Goal: Task Accomplishment & Management: Complete application form

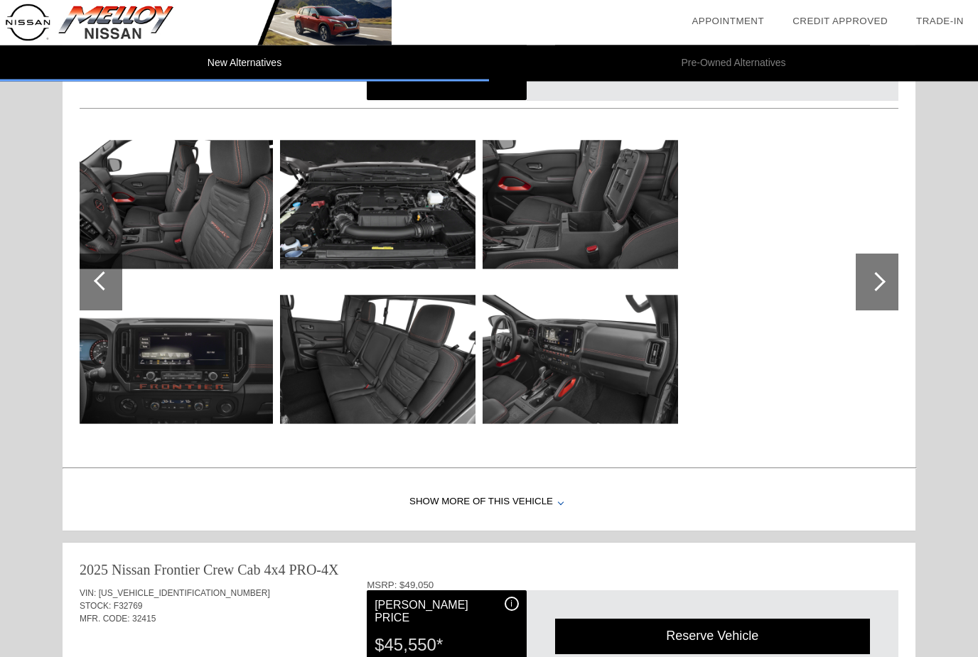
scroll to position [983, 0]
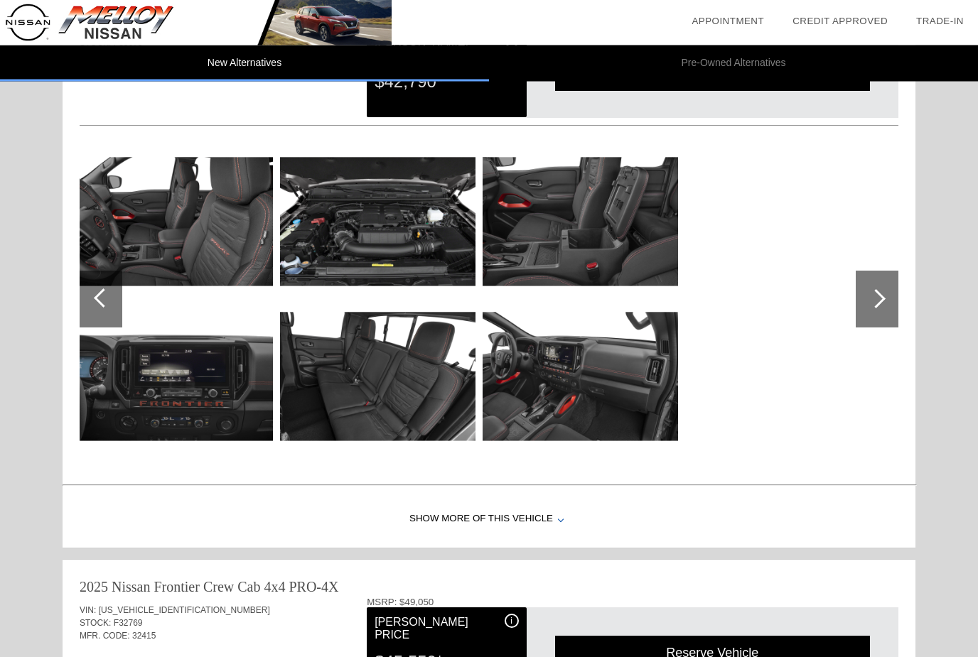
click at [408, 247] on img at bounding box center [377, 222] width 195 height 146
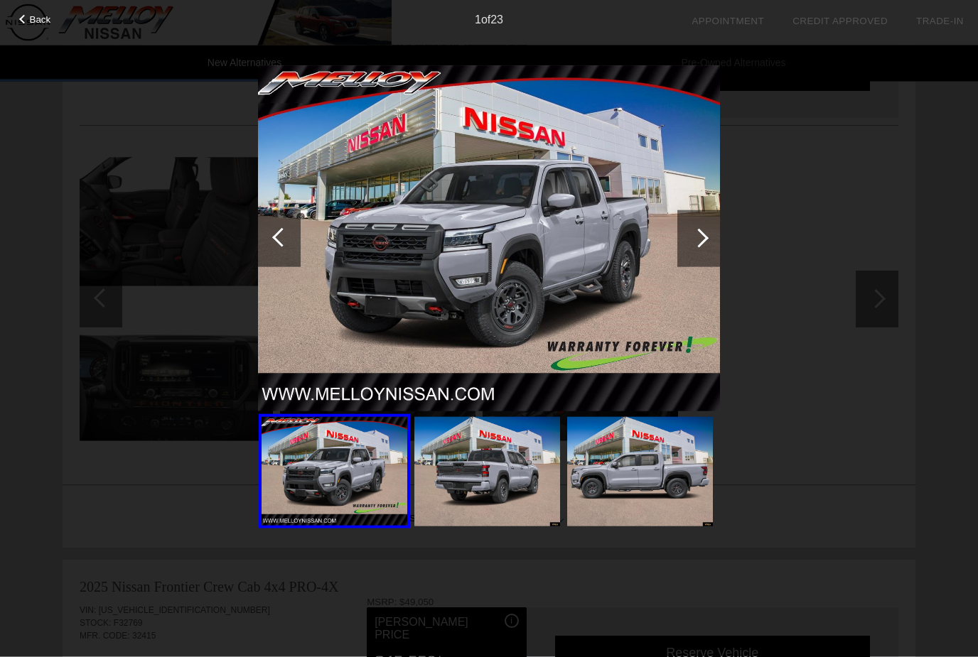
scroll to position [984, 0]
click at [706, 237] on div at bounding box center [698, 238] width 19 height 19
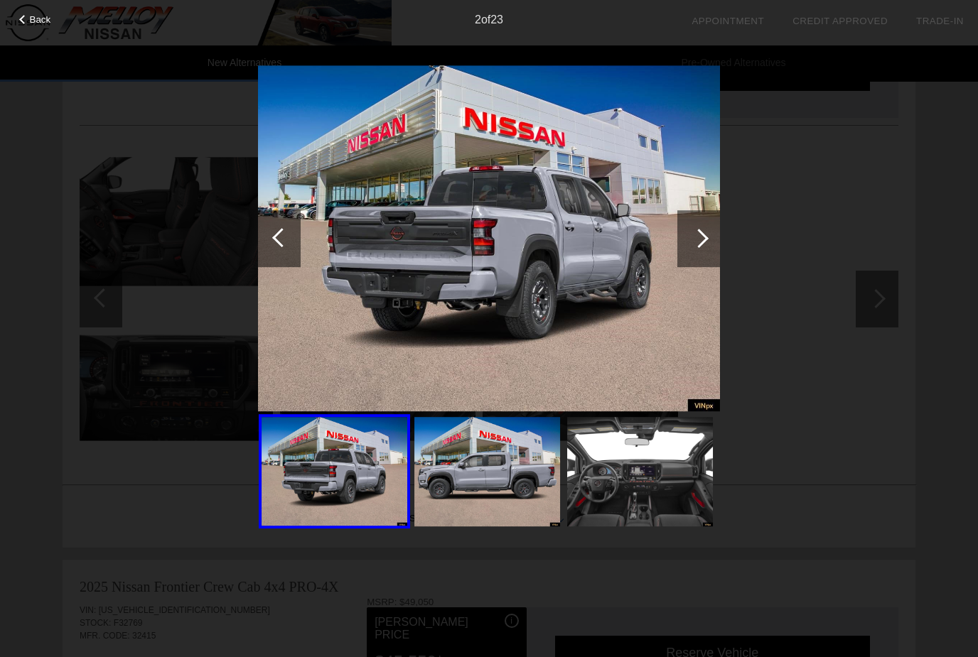
click at [714, 227] on div at bounding box center [698, 238] width 43 height 57
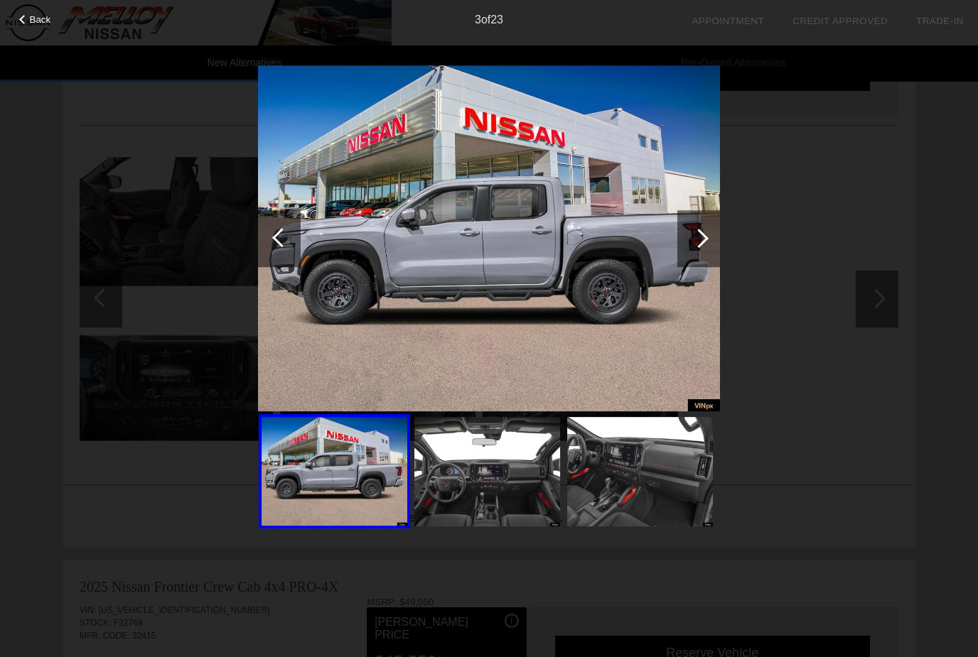
click at [703, 233] on div at bounding box center [698, 238] width 43 height 57
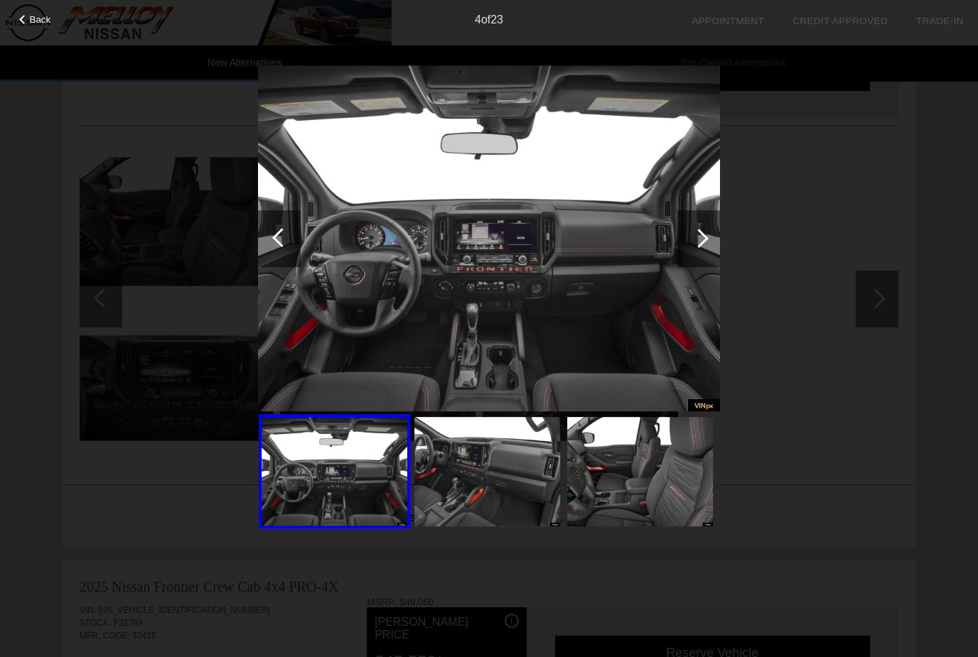
click at [700, 239] on div at bounding box center [698, 238] width 19 height 19
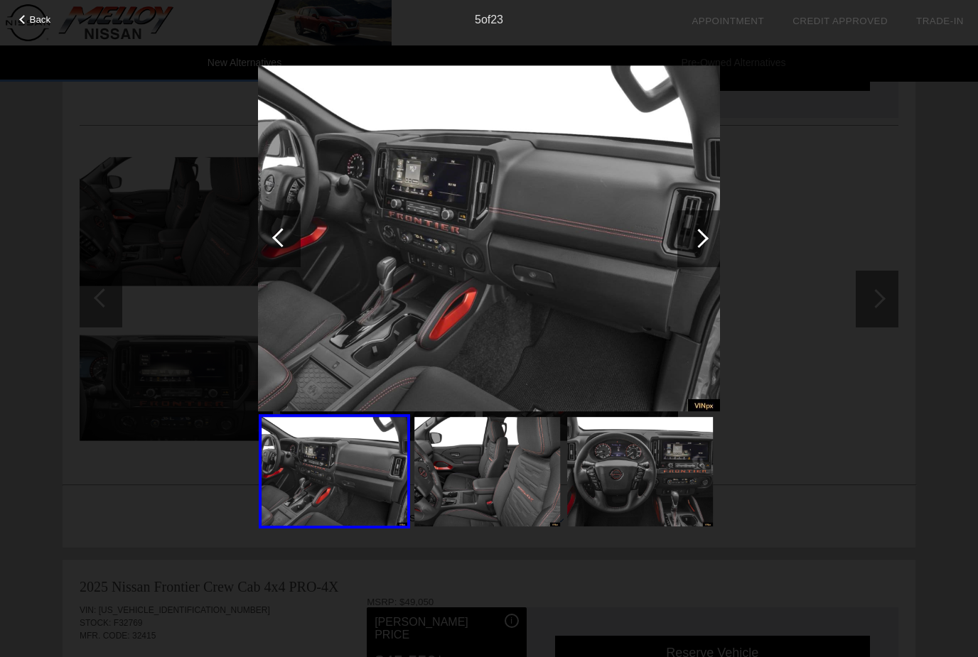
click at [702, 237] on div at bounding box center [698, 238] width 19 height 19
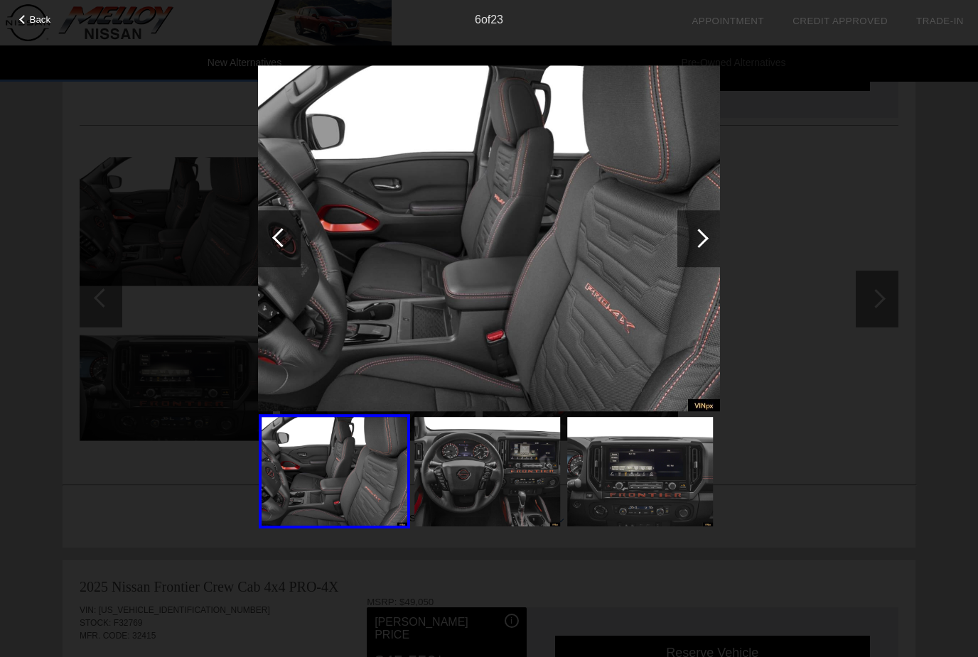
click at [705, 242] on div at bounding box center [698, 238] width 43 height 57
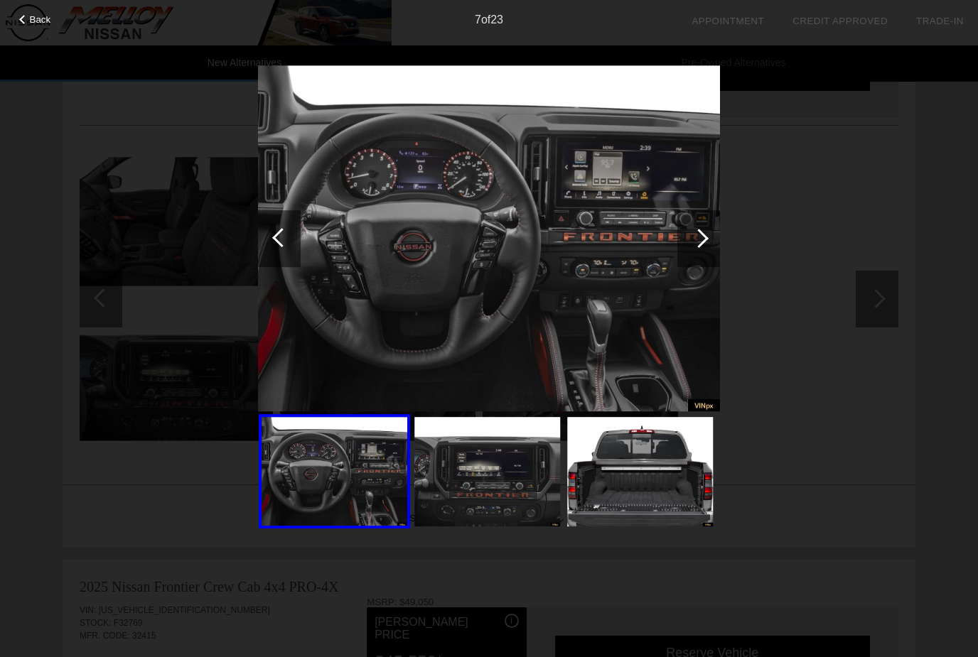
click at [706, 241] on div at bounding box center [698, 238] width 43 height 57
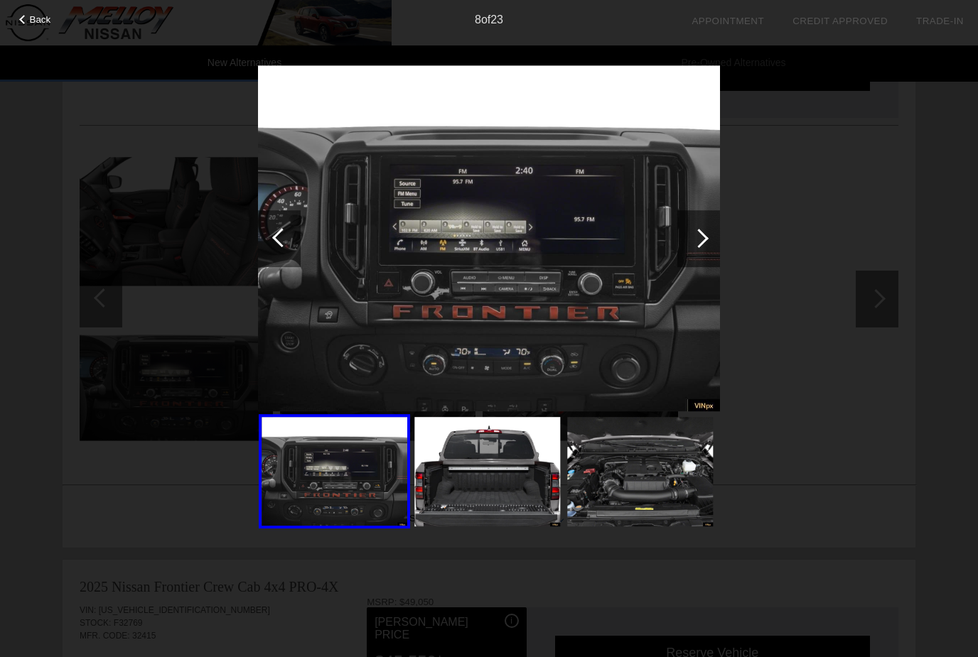
click at [705, 237] on div at bounding box center [698, 238] width 19 height 19
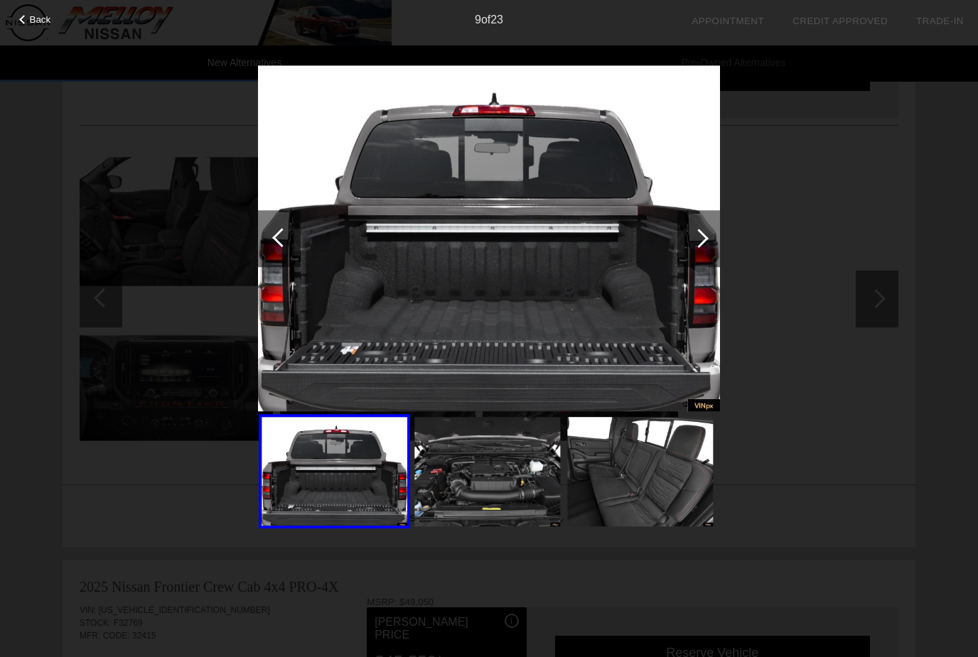
click at [708, 242] on div at bounding box center [698, 238] width 43 height 57
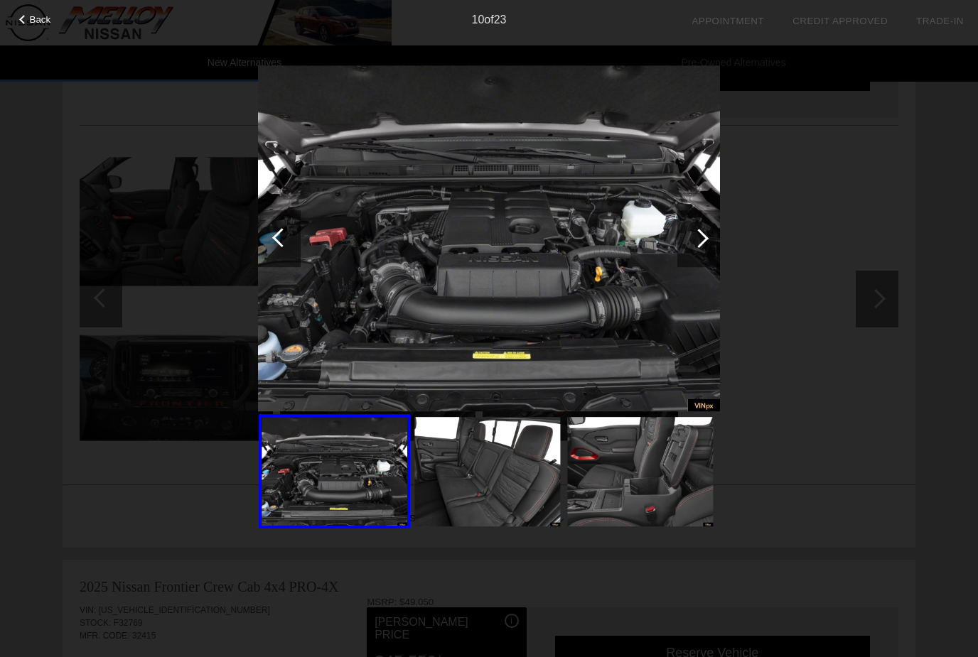
click at [710, 244] on div at bounding box center [698, 238] width 43 height 57
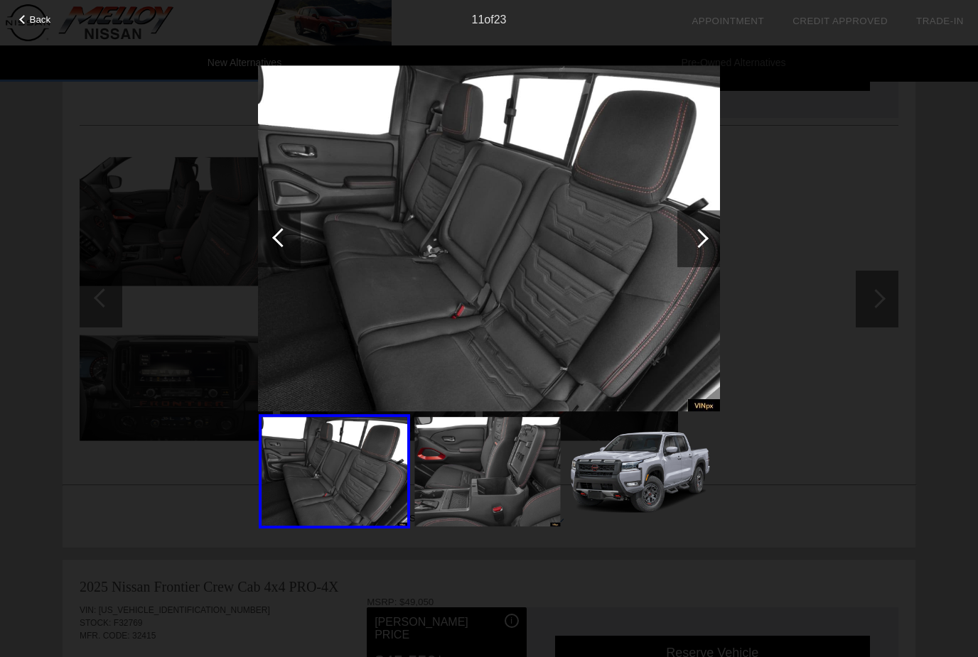
click at [277, 246] on div at bounding box center [279, 238] width 43 height 57
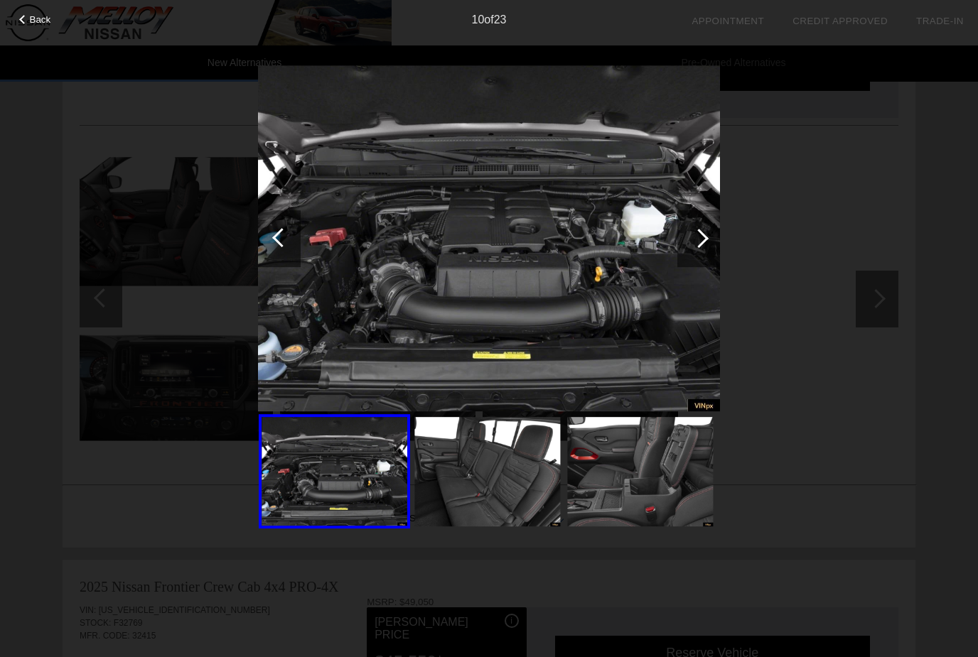
click at [506, 458] on img at bounding box center [487, 471] width 146 height 109
click at [706, 238] on div at bounding box center [698, 238] width 19 height 19
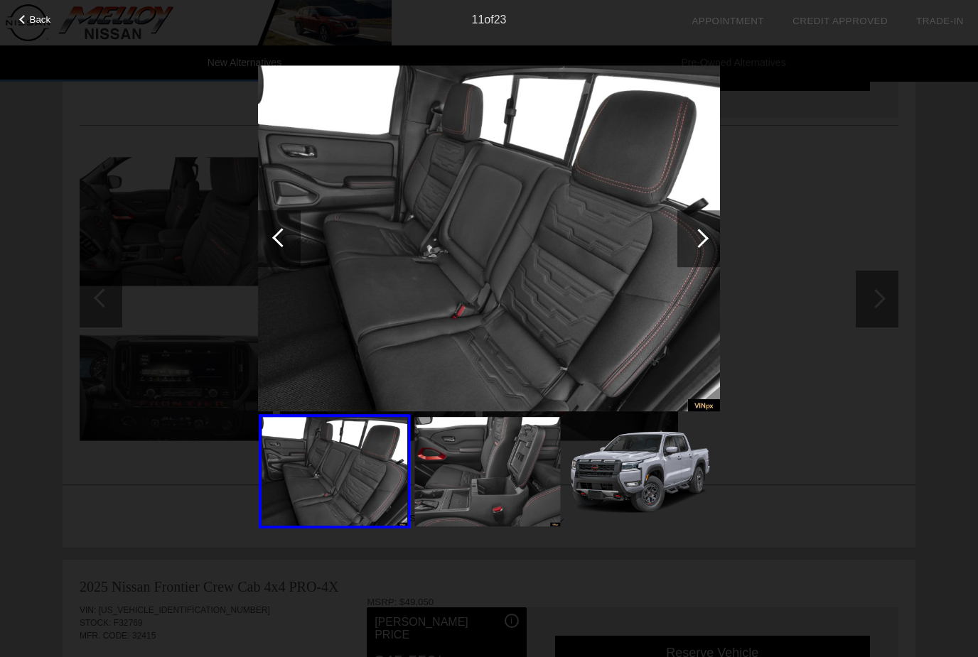
click at [706, 237] on div at bounding box center [698, 238] width 19 height 19
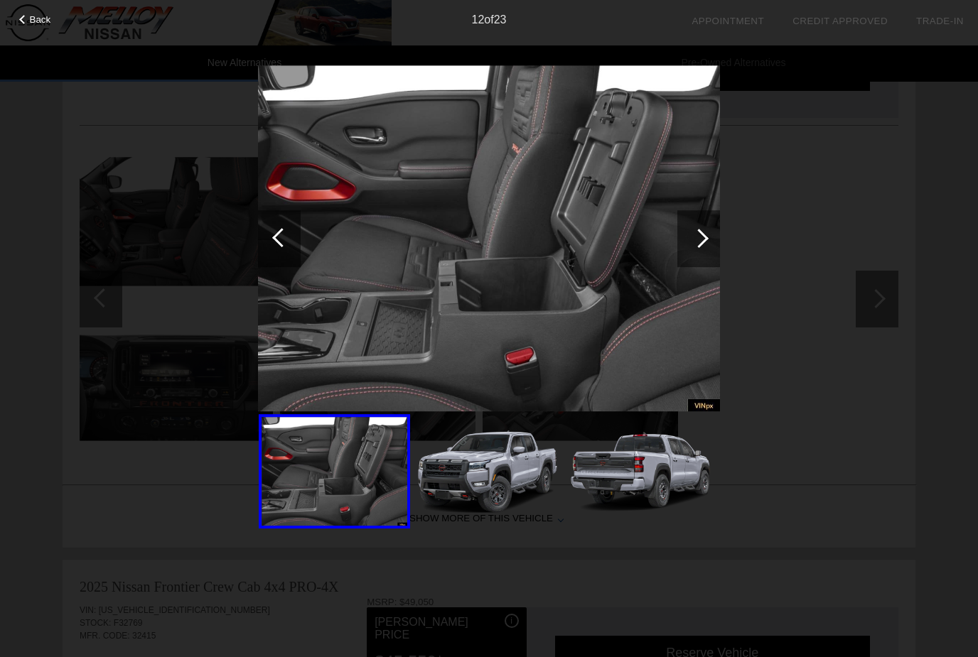
click at [710, 230] on div at bounding box center [698, 238] width 43 height 57
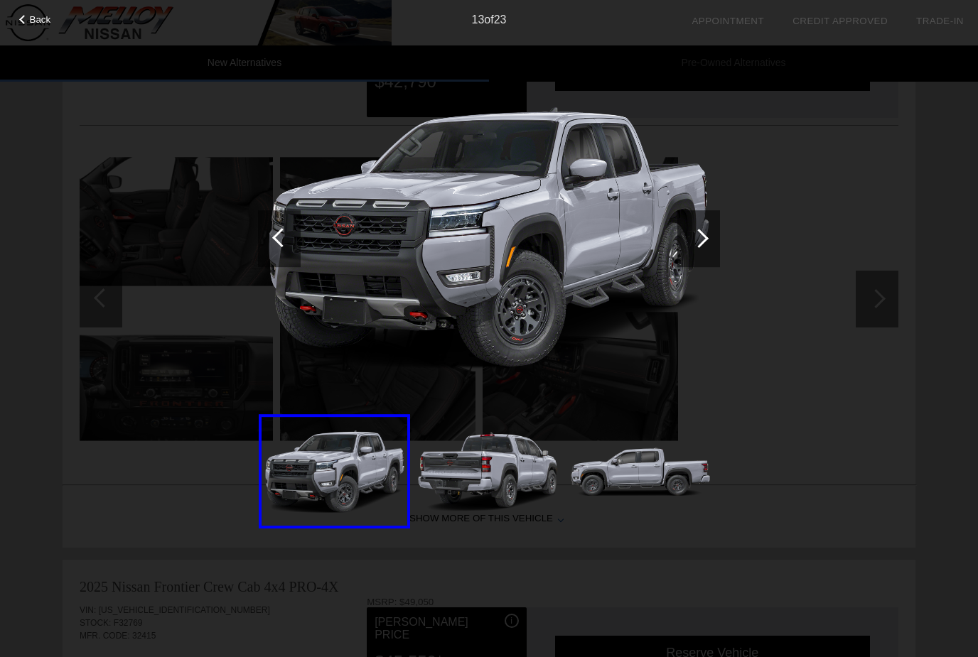
click at [27, 16] on div "Back" at bounding box center [35, 17] width 71 height 7
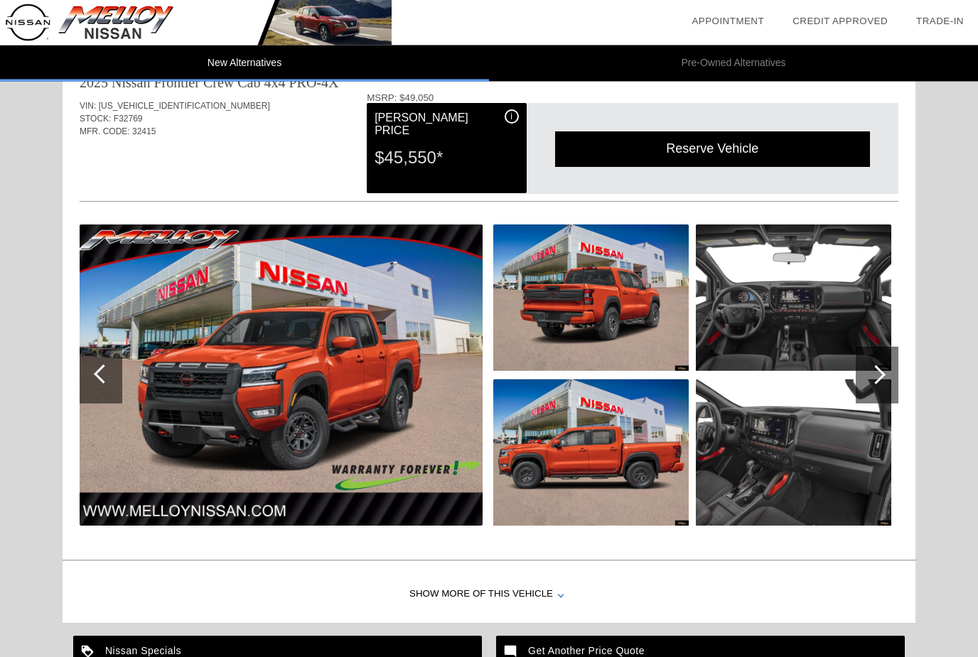
scroll to position [1488, 0]
click at [886, 379] on div at bounding box center [876, 375] width 43 height 57
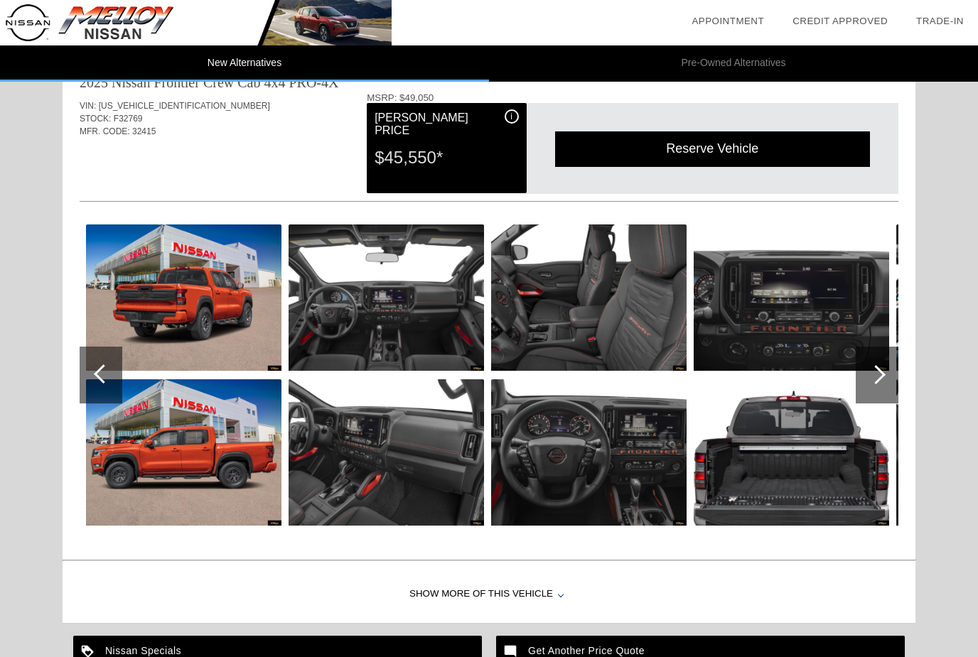
click at [887, 386] on div at bounding box center [876, 375] width 43 height 57
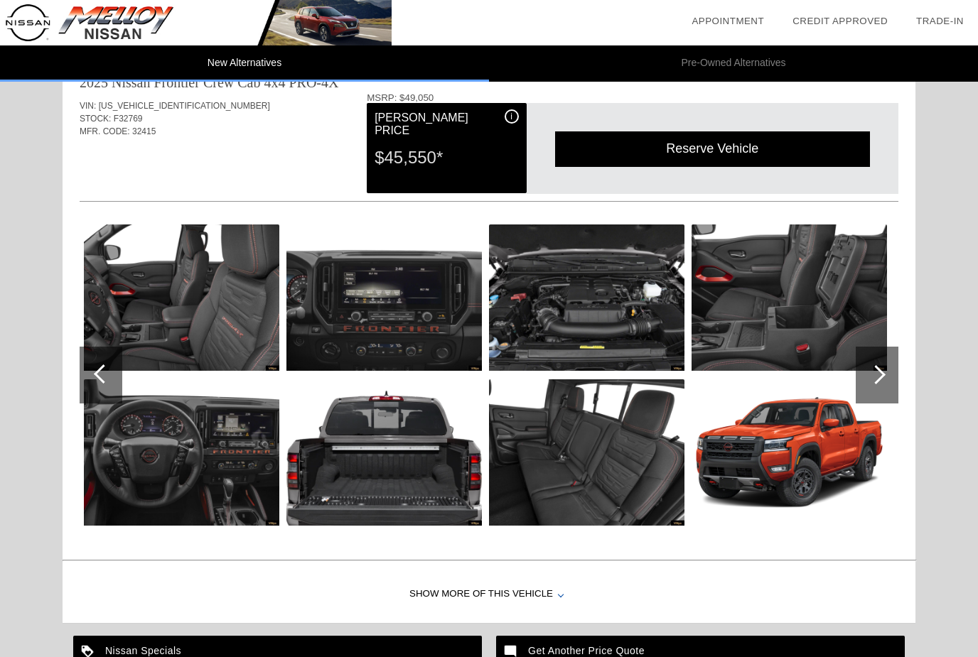
click at [885, 383] on div at bounding box center [876, 375] width 43 height 57
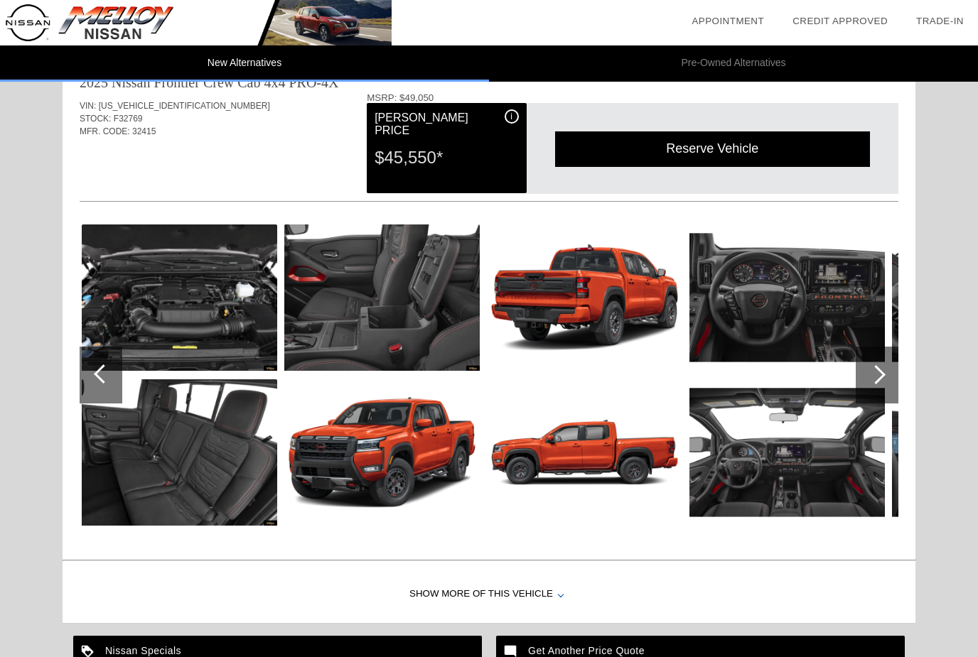
click at [887, 383] on div at bounding box center [876, 375] width 43 height 57
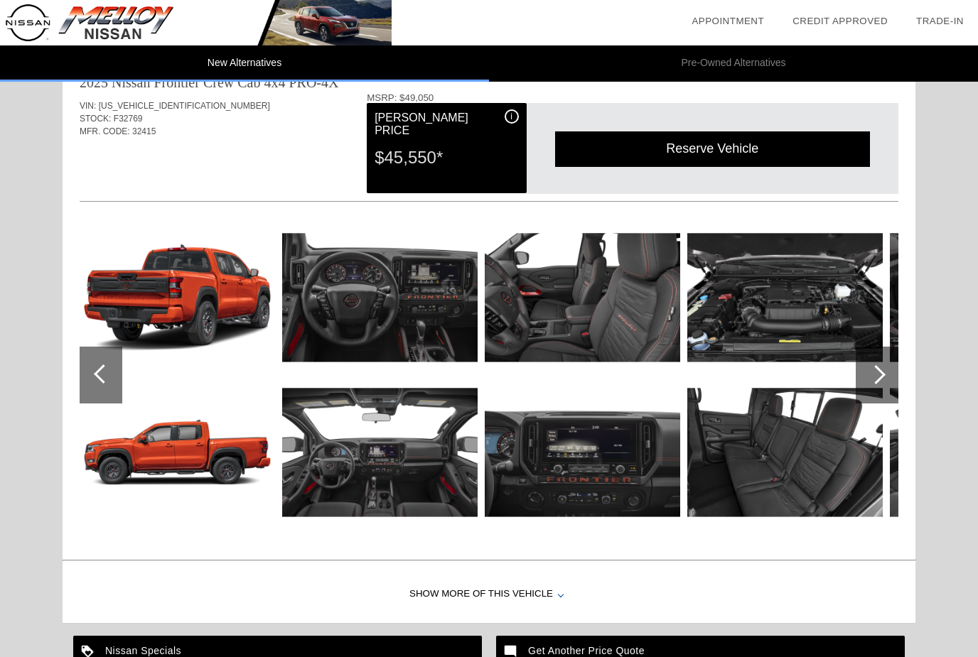
click at [889, 379] on div at bounding box center [876, 375] width 43 height 57
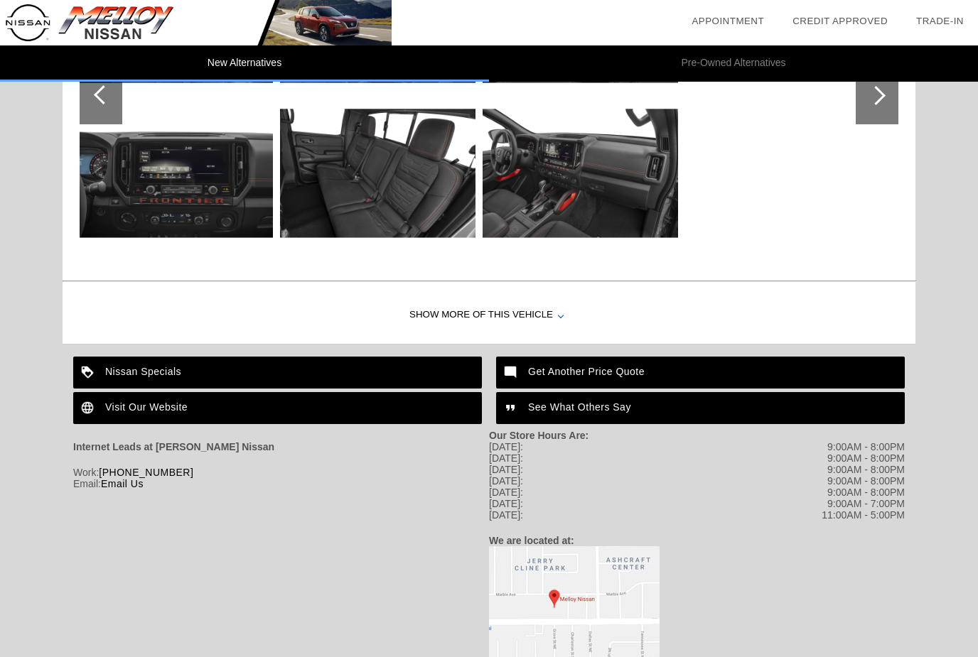
scroll to position [1792, 0]
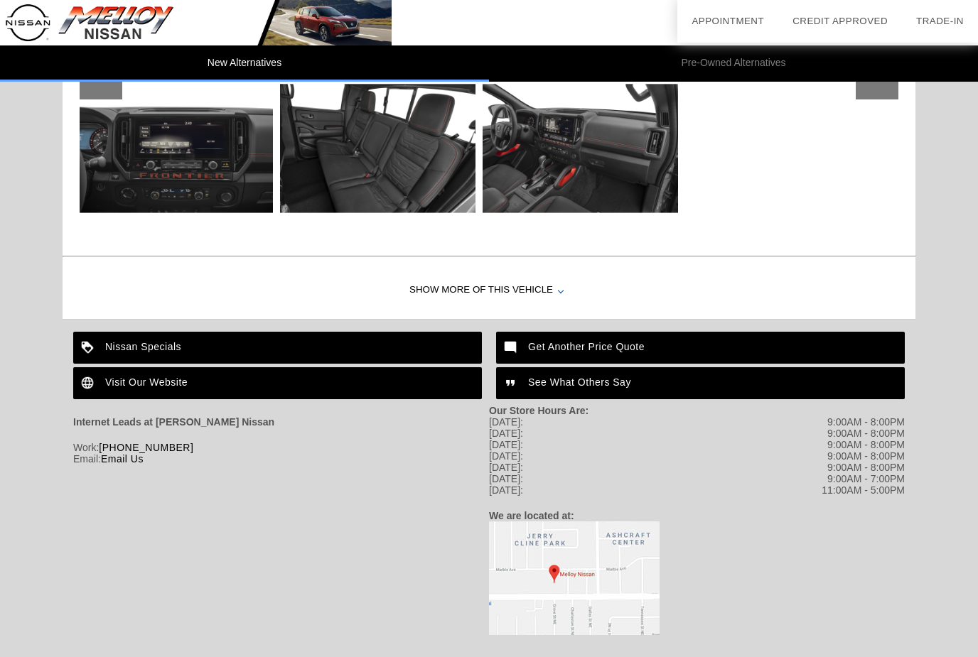
click at [572, 587] on img at bounding box center [574, 578] width 171 height 114
